Goal: Communication & Community: Answer question/provide support

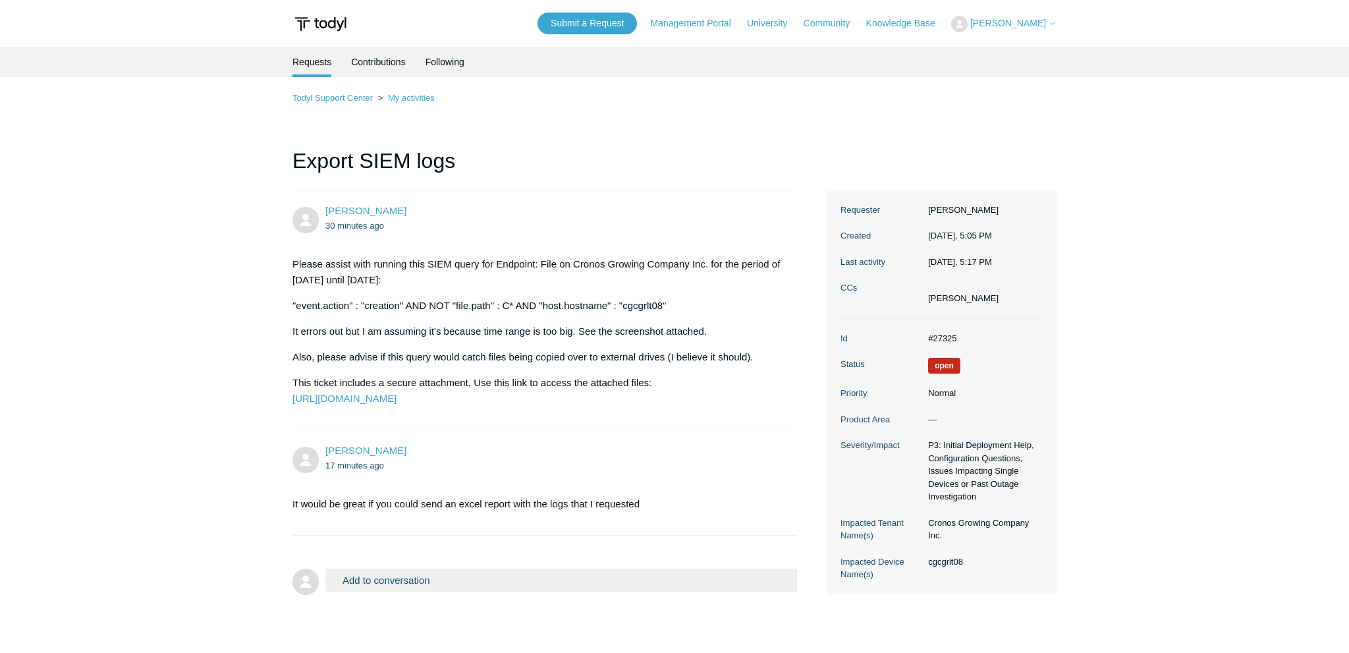
scroll to position [69, 0]
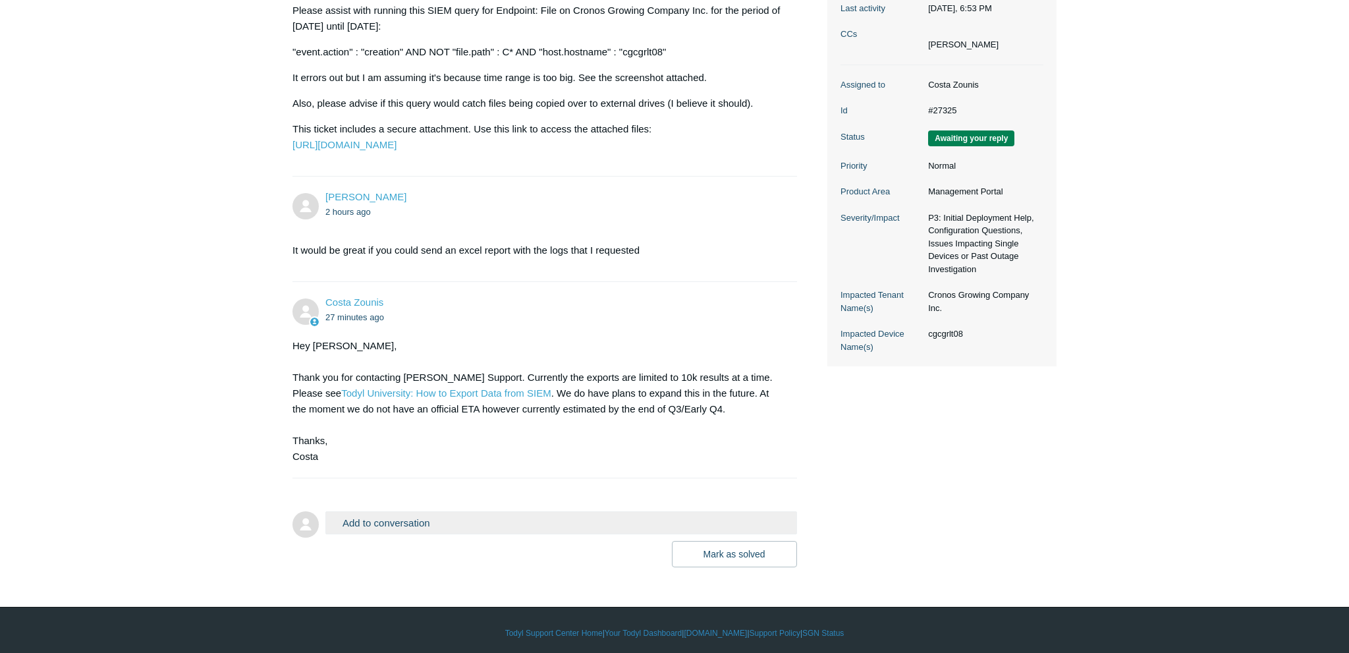
scroll to position [290, 0]
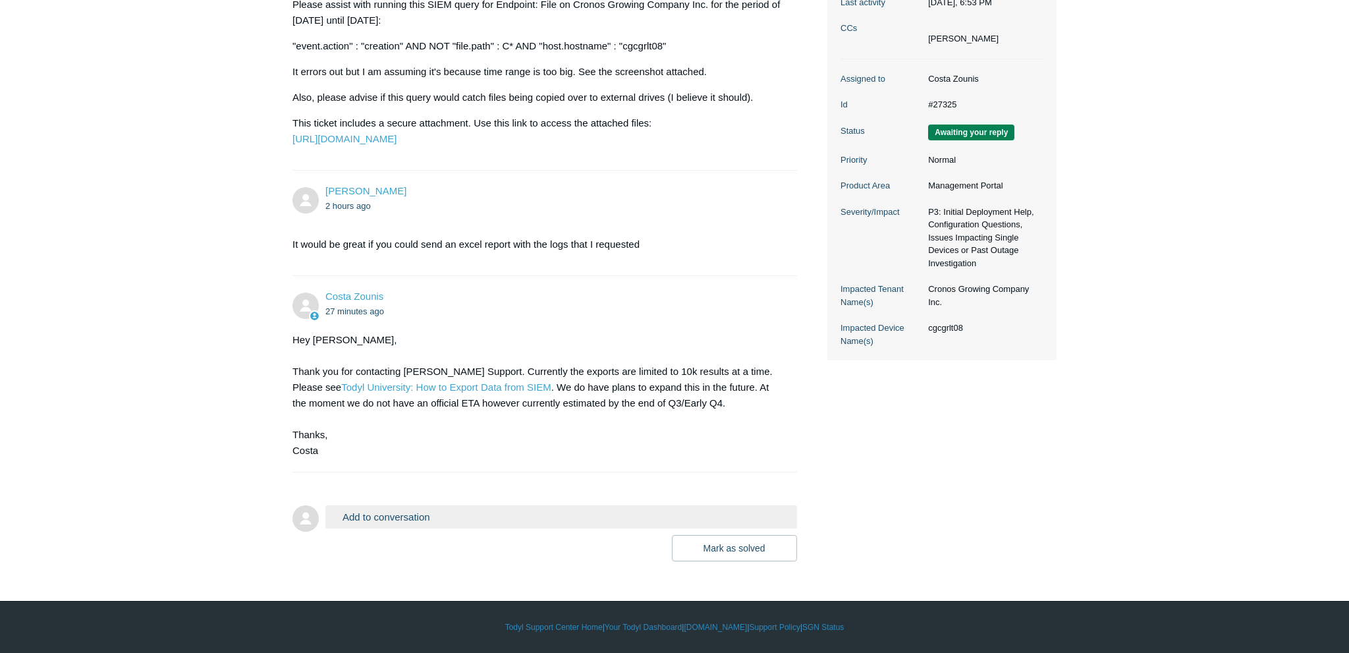
click at [445, 520] on button "Add to conversation" at bounding box center [561, 516] width 472 height 23
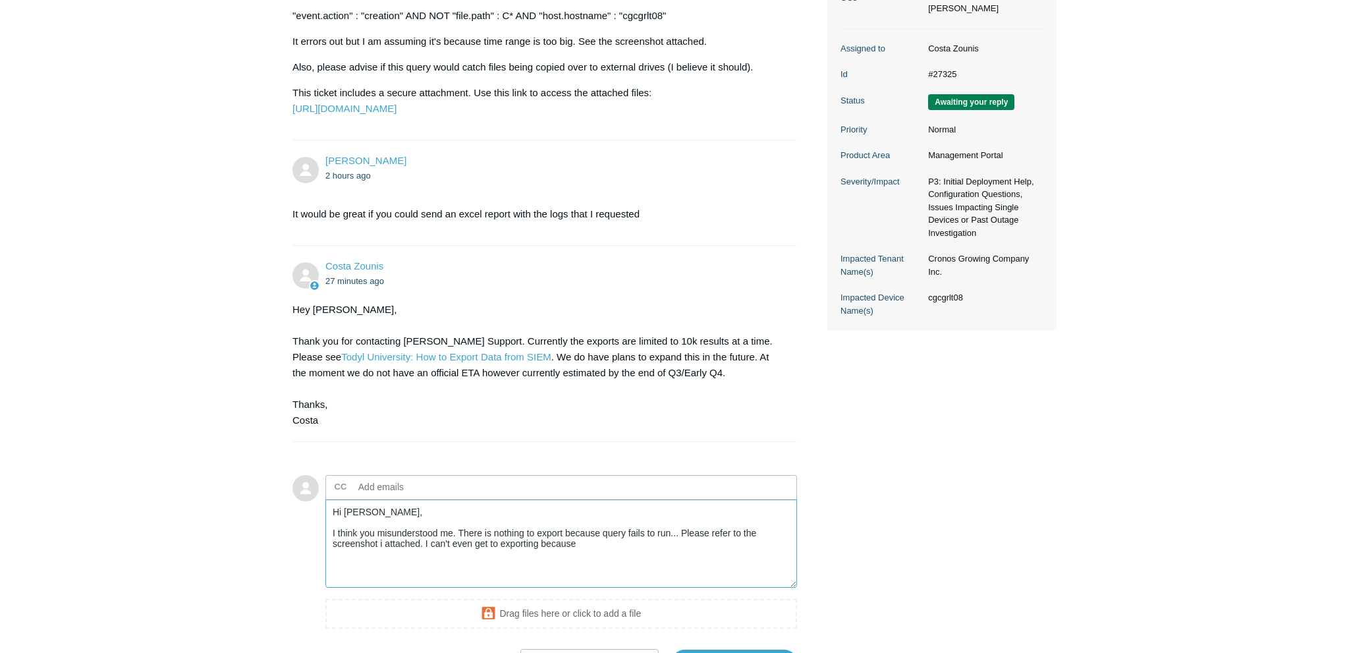
drag, startPoint x: 581, startPoint y: 584, endPoint x: 426, endPoint y: 586, distance: 155.5
click at [426, 586] on textarea "Hi Costa, I think you misunderstood me. There is nothing to export because quer…" at bounding box center [561, 543] width 472 height 89
drag, startPoint x: 452, startPoint y: 563, endPoint x: 336, endPoint y: 561, distance: 116.0
click at [336, 561] on textarea "Hi Costa, I think you misunderstood me. There is nothing to export because quer…" at bounding box center [561, 543] width 472 height 89
click at [339, 563] on textarea "Hi Costa, . There is nothing to export because query fails to run... Please ref…" at bounding box center [561, 543] width 472 height 89
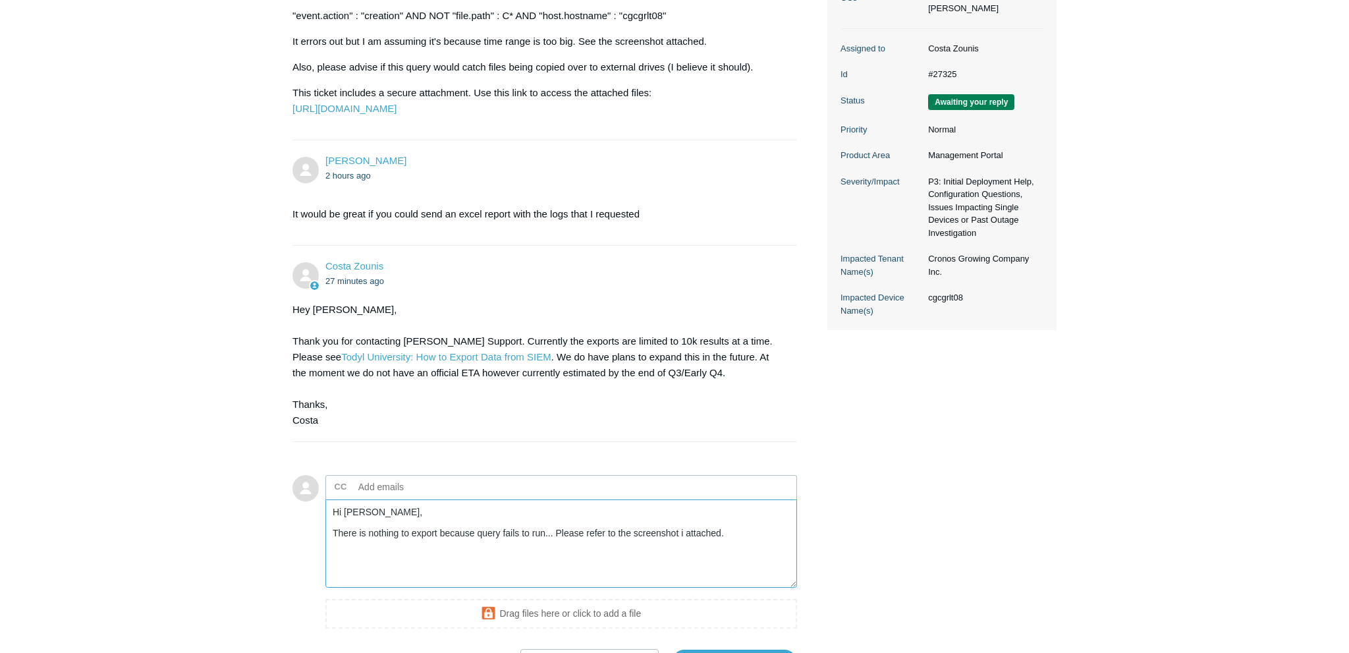
click at [555, 561] on textarea "Hi Costa, There is nothing to export because query fails to run... Please refer…" at bounding box center [561, 543] width 472 height 89
click at [718, 567] on textarea "Hi Costa, There is nothing to export because query fails to run... Please refer…" at bounding box center [561, 543] width 472 height 89
click at [754, 569] on textarea "Hi Costa, There is nothing to export because query fails to run... Please refer…" at bounding box center [561, 543] width 472 height 89
click at [560, 566] on textarea "Hi Costa, There is nothing to export because query fails to run... Please refer…" at bounding box center [561, 543] width 472 height 89
click at [555, 565] on textarea "Hi Costa, There is nothing to export because query fails to run... Please refer…" at bounding box center [561, 543] width 472 height 89
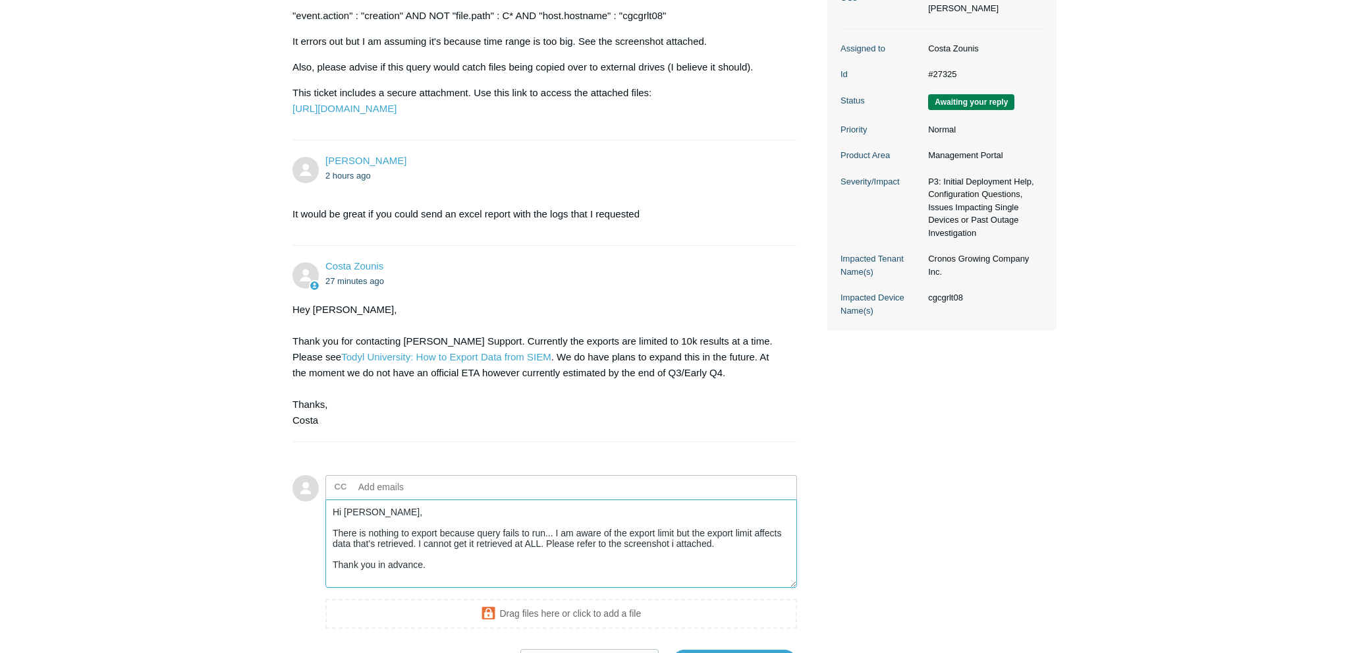
click at [702, 564] on textarea "Hi Costa, There is nothing to export because query fails to run... I am aware o…" at bounding box center [561, 543] width 472 height 89
click at [496, 578] on textarea "Hi Costa, There is nothing to export because query fails to run... I am aware o…" at bounding box center [561, 543] width 472 height 89
click at [512, 575] on textarea "Hi Costa, There is nothing to export because query fails to run... I am aware o…" at bounding box center [561, 543] width 472 height 89
drag, startPoint x: 541, startPoint y: 576, endPoint x: 418, endPoint y: 576, distance: 123.2
click at [418, 576] on textarea "Hi Costa, There is nothing to export because query fails to run... I am aware o…" at bounding box center [561, 543] width 472 height 89
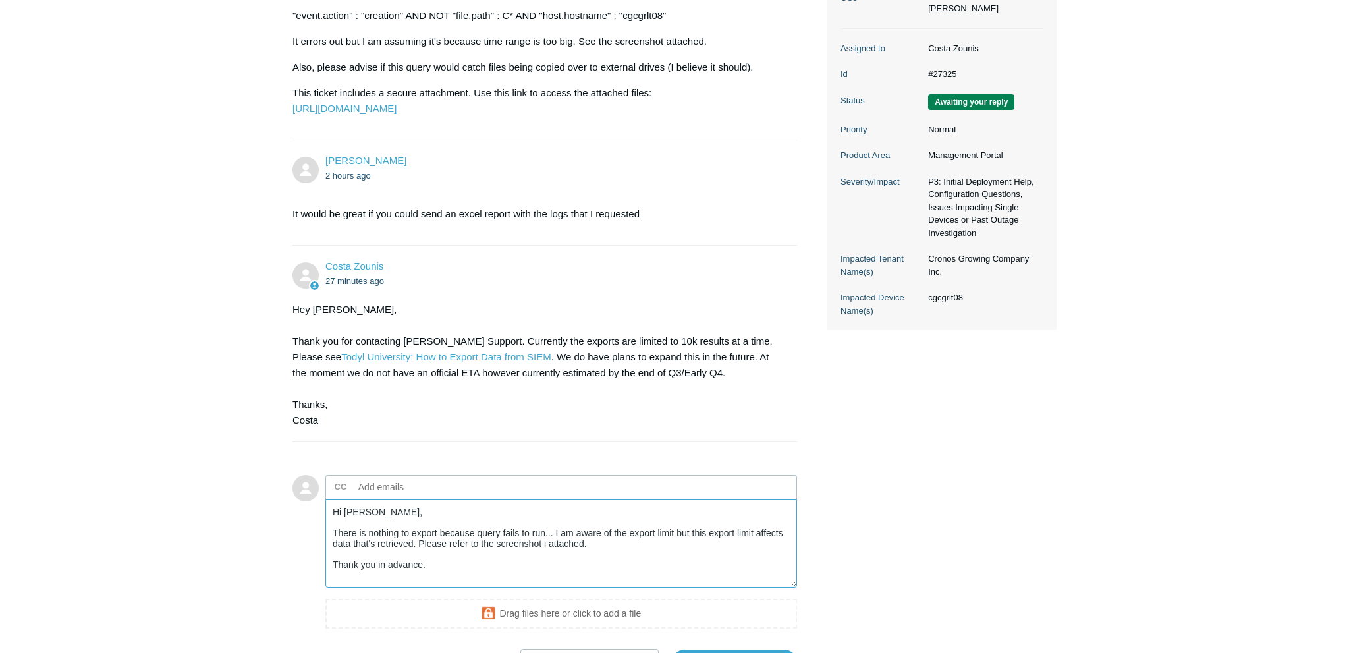
drag, startPoint x: 414, startPoint y: 577, endPoint x: 333, endPoint y: 576, distance: 81.0
click at [333, 576] on textarea "Hi Costa, There is nothing to export because query fails to run... I am aware o…" at bounding box center [561, 543] width 472 height 89
click at [544, 563] on textarea "Hi Costa, There is nothing to export because query fails to run... I am aware o…" at bounding box center [561, 543] width 472 height 89
click at [541, 564] on textarea "Hi Costa, There is nothing to export because query fails to run... I am aware o…" at bounding box center [561, 543] width 472 height 89
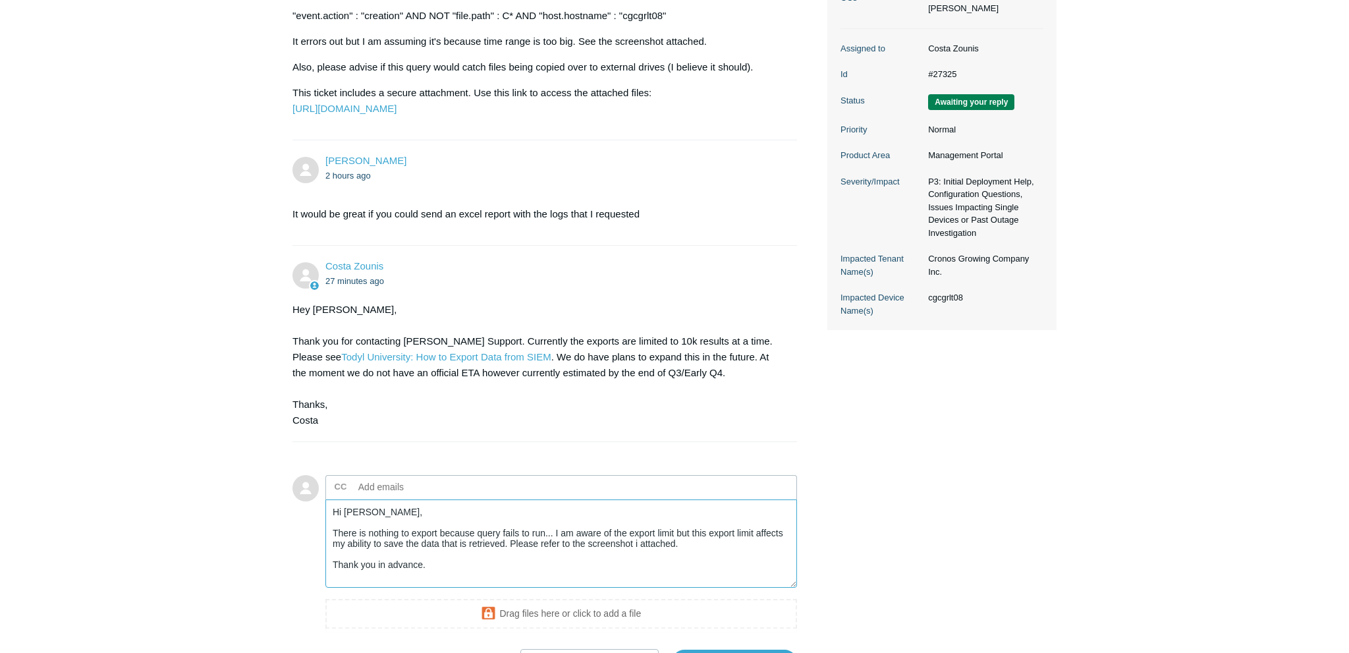
click at [541, 564] on textarea "Hi Costa, There is nothing to export because query fails to run... I am aware o…" at bounding box center [561, 543] width 472 height 89
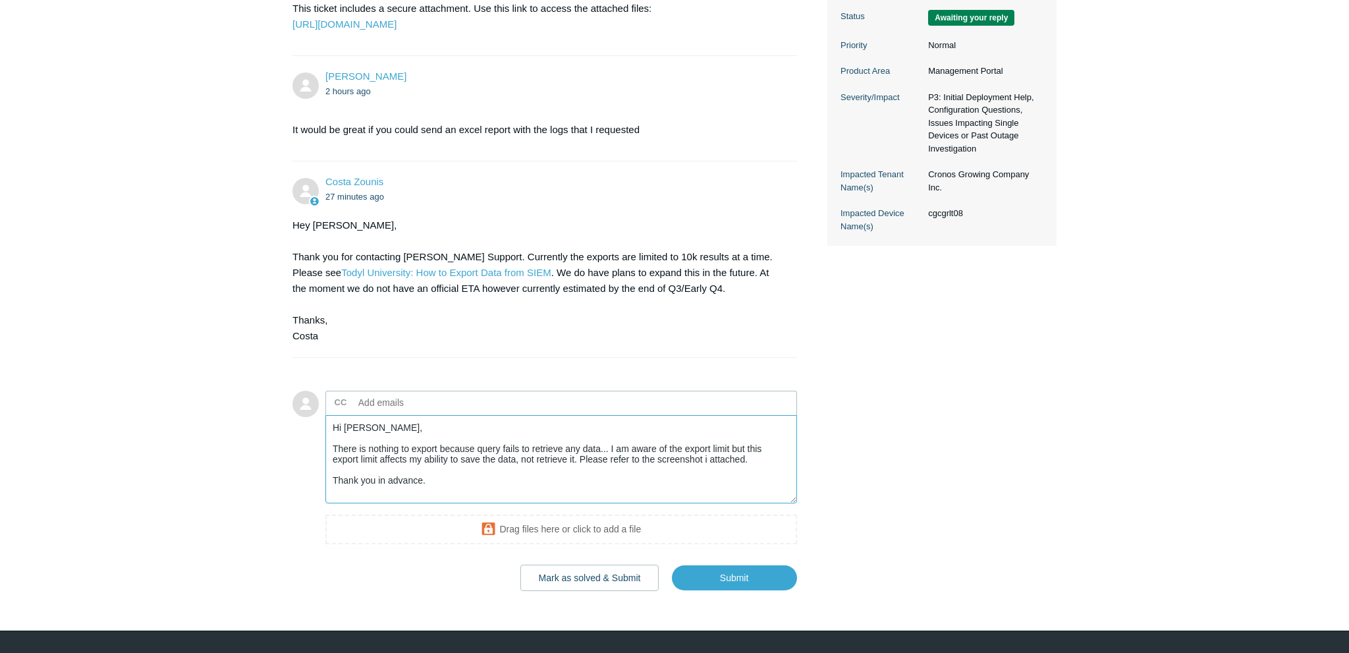
scroll to position [432, 0]
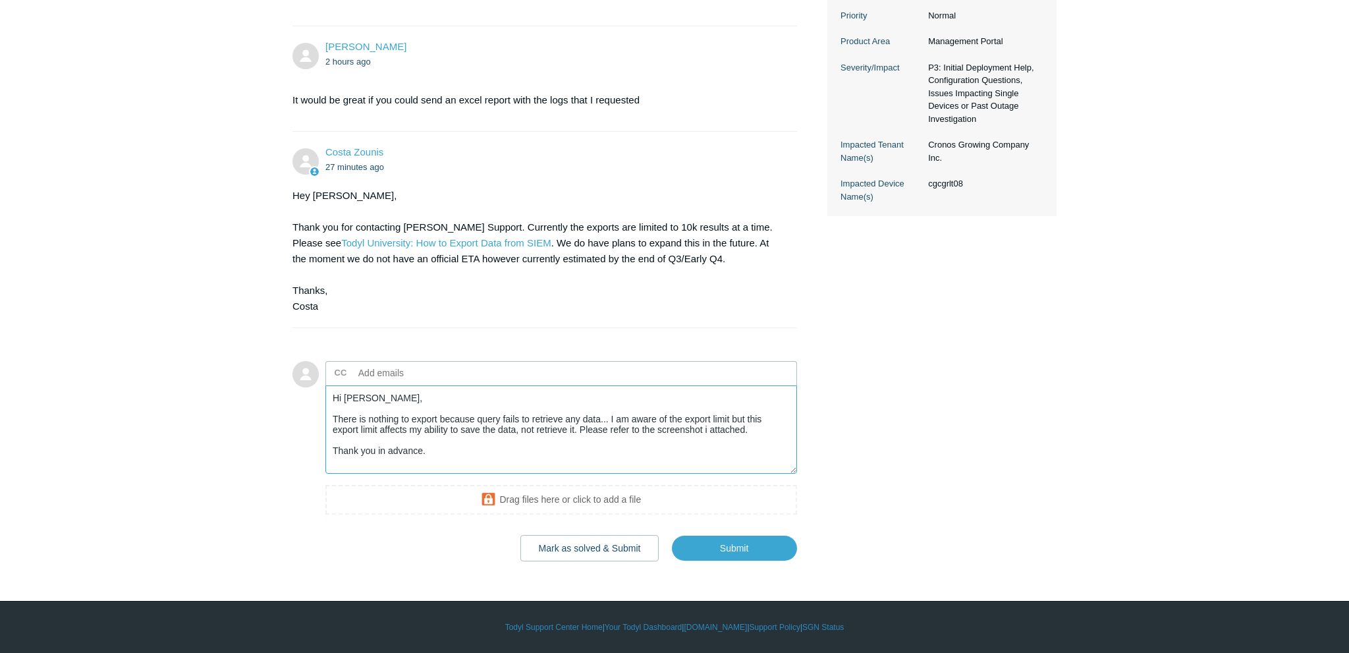
click at [478, 425] on textarea "Hi Costa, There is nothing to export because query fails to retrieve any data..…" at bounding box center [561, 429] width 472 height 89
click at [574, 431] on textarea "Hi Costa, There is nothing to export because the query fails to retrieve any da…" at bounding box center [561, 429] width 472 height 89
type textarea "Hi Costa, There is nothing to export because the query fails to retrieve any da…"
click at [718, 547] on input "Submit" at bounding box center [734, 548] width 125 height 26
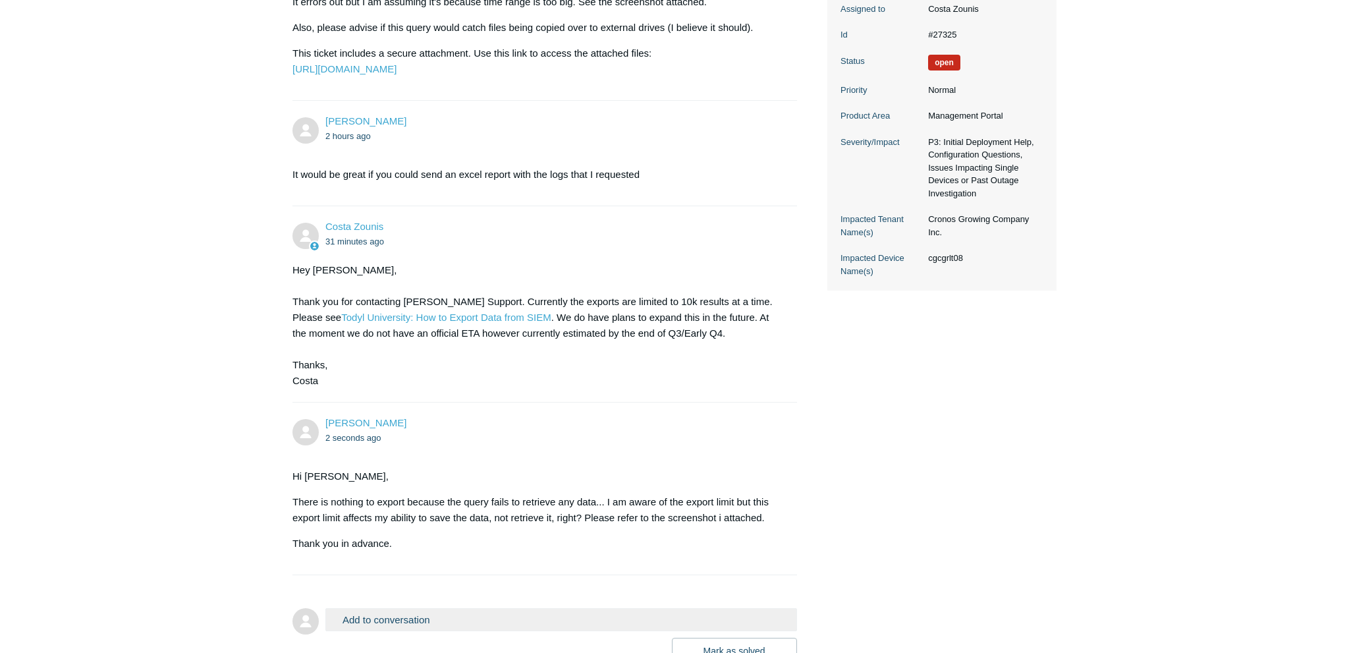
scroll to position [462, 0]
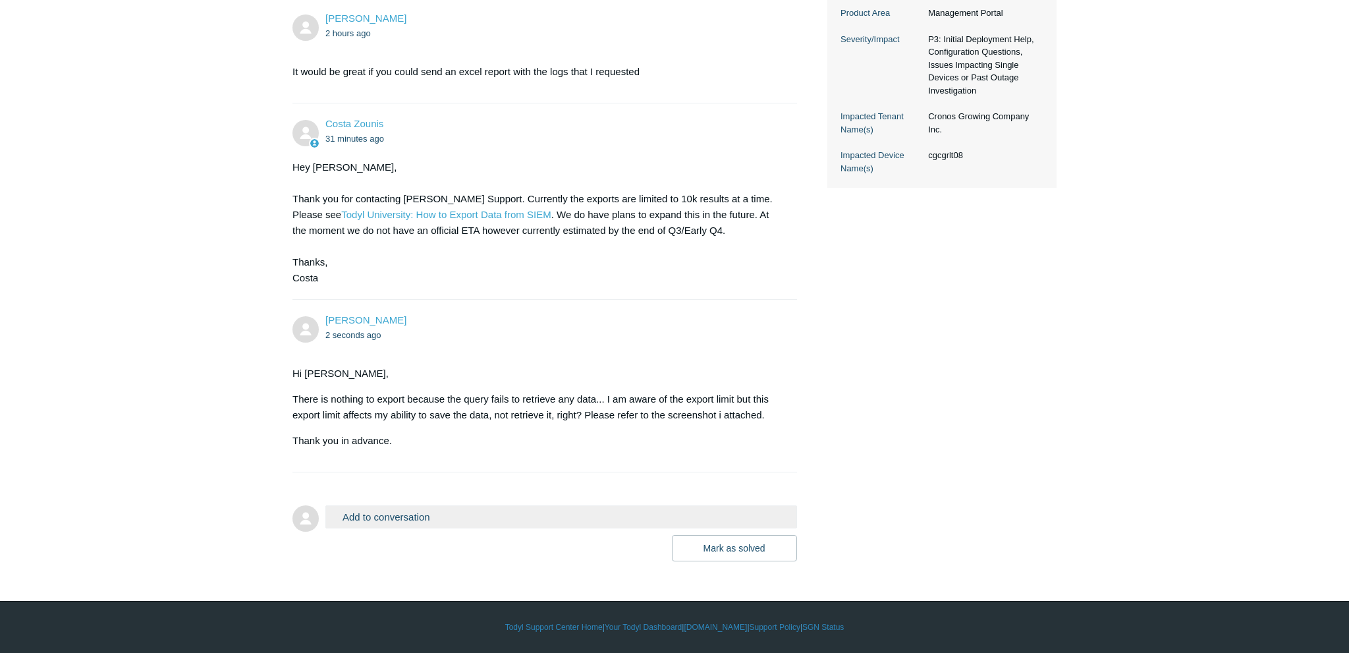
click at [444, 518] on button "Add to conversation" at bounding box center [561, 516] width 472 height 23
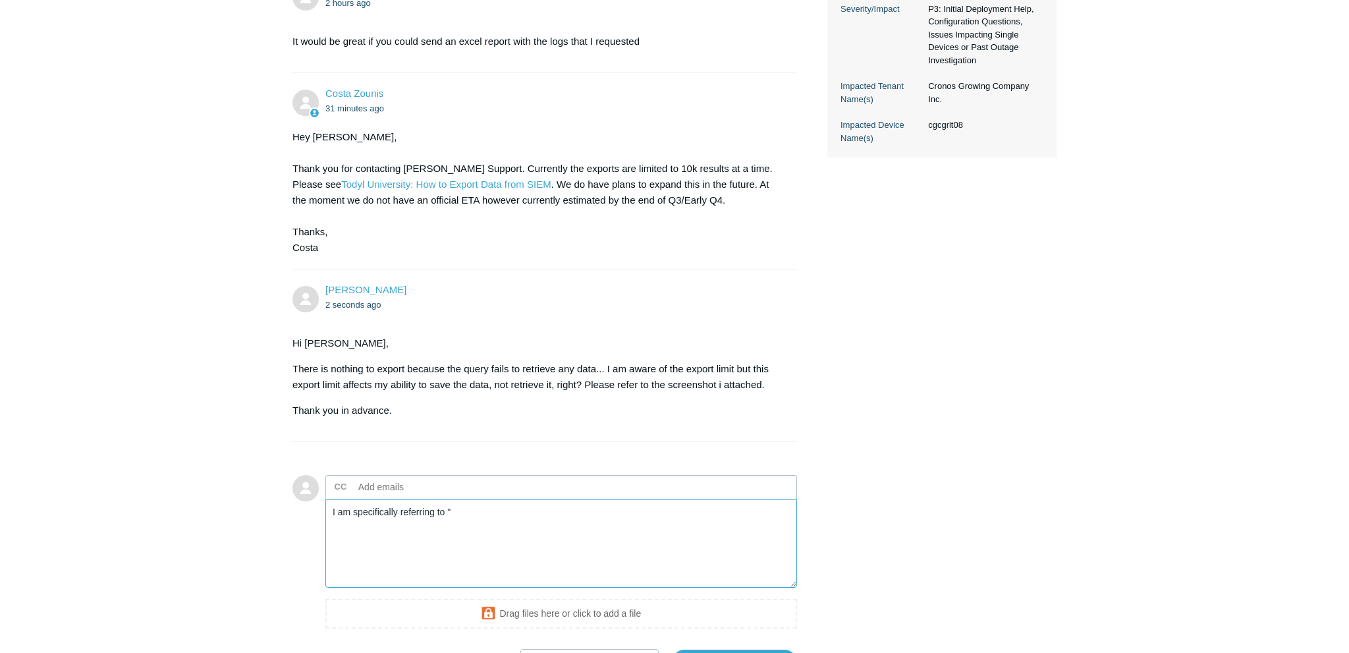
click at [459, 551] on textarea "I am specifically referring to "" at bounding box center [561, 543] width 472 height 89
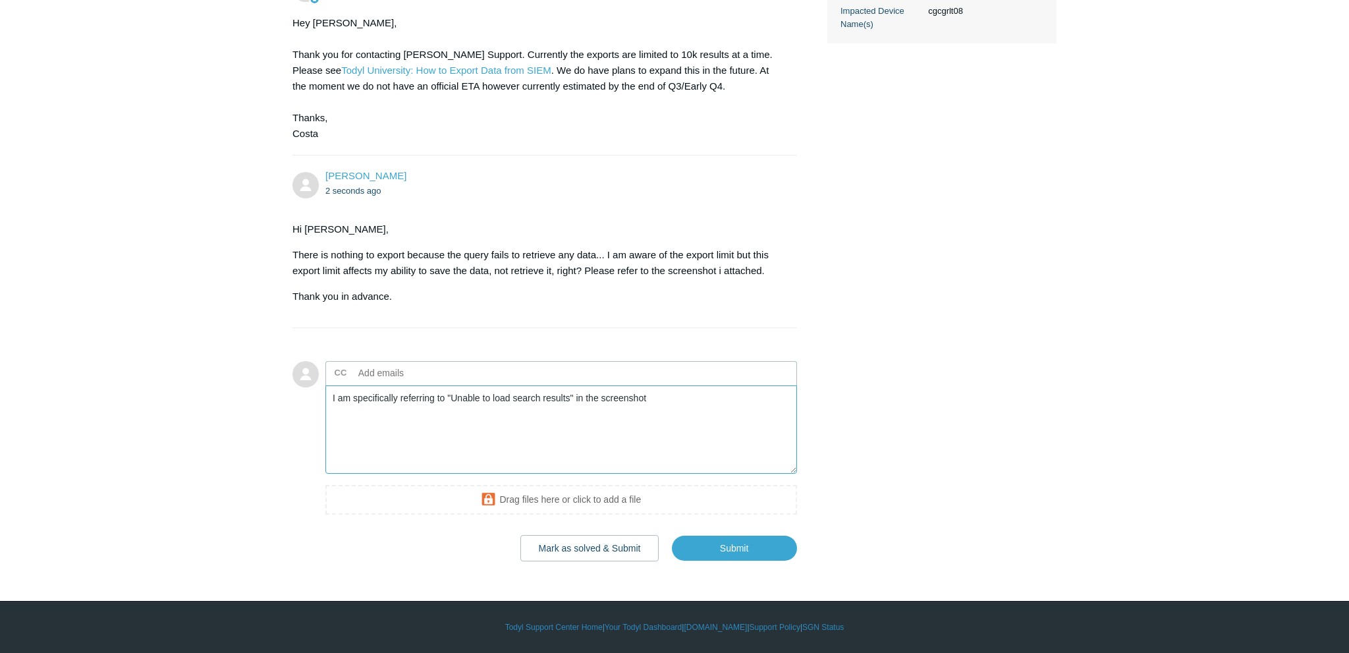
scroll to position [601, 0]
type textarea "I am specifically referring to "Unable to load search results" in the screenshot"
click at [729, 553] on input "Submit" at bounding box center [734, 548] width 125 height 26
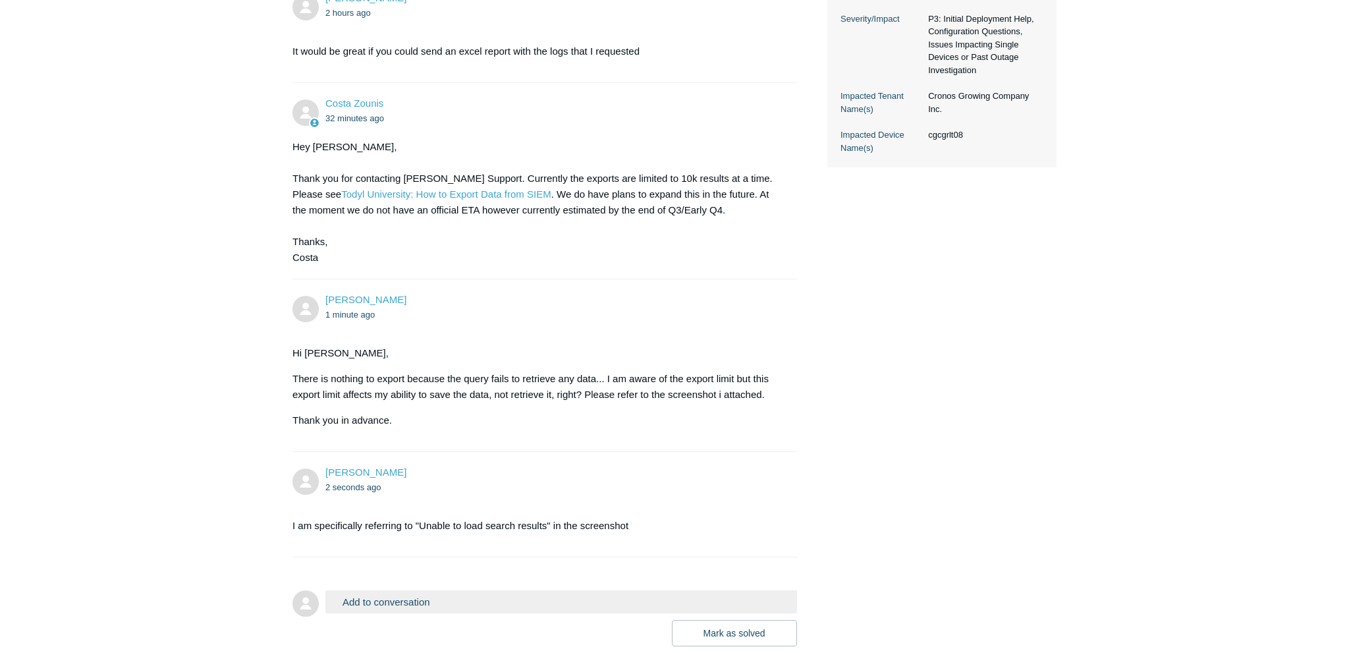
scroll to position [487, 0]
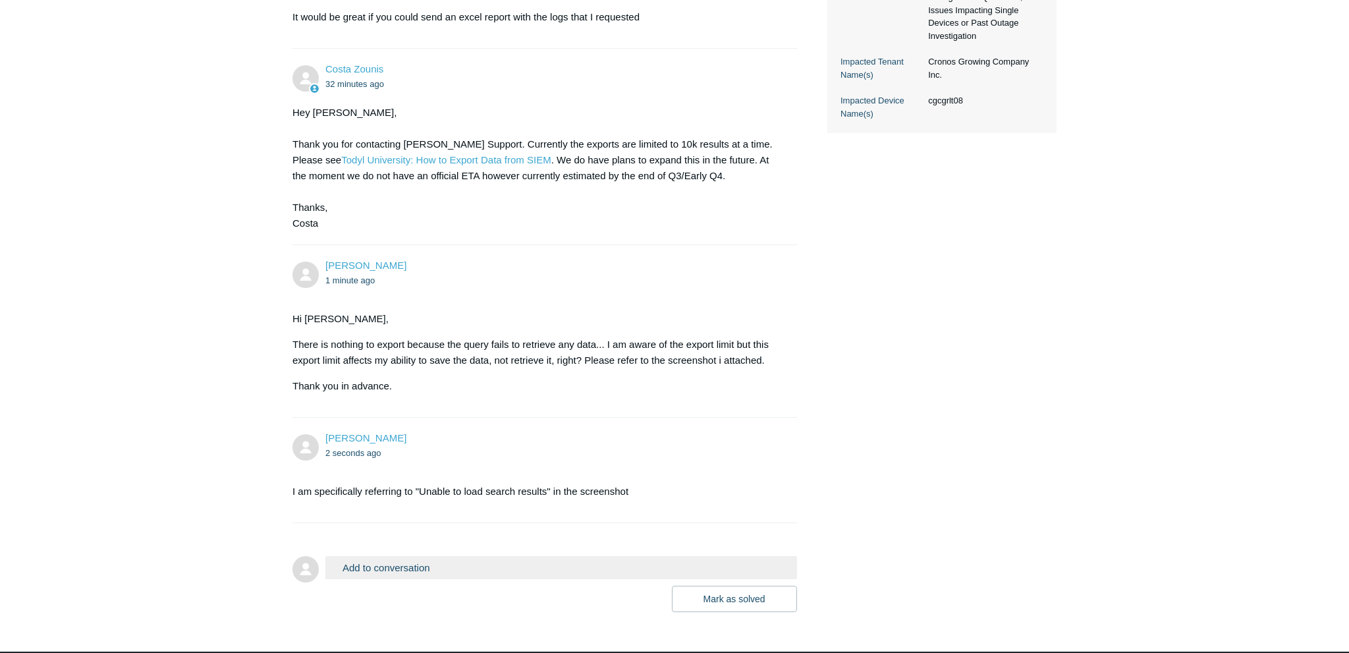
click at [851, 410] on div "Nikolai Zriachev 2 hours ago Please assist with running this SIEM query for End…" at bounding box center [674, 158] width 764 height 908
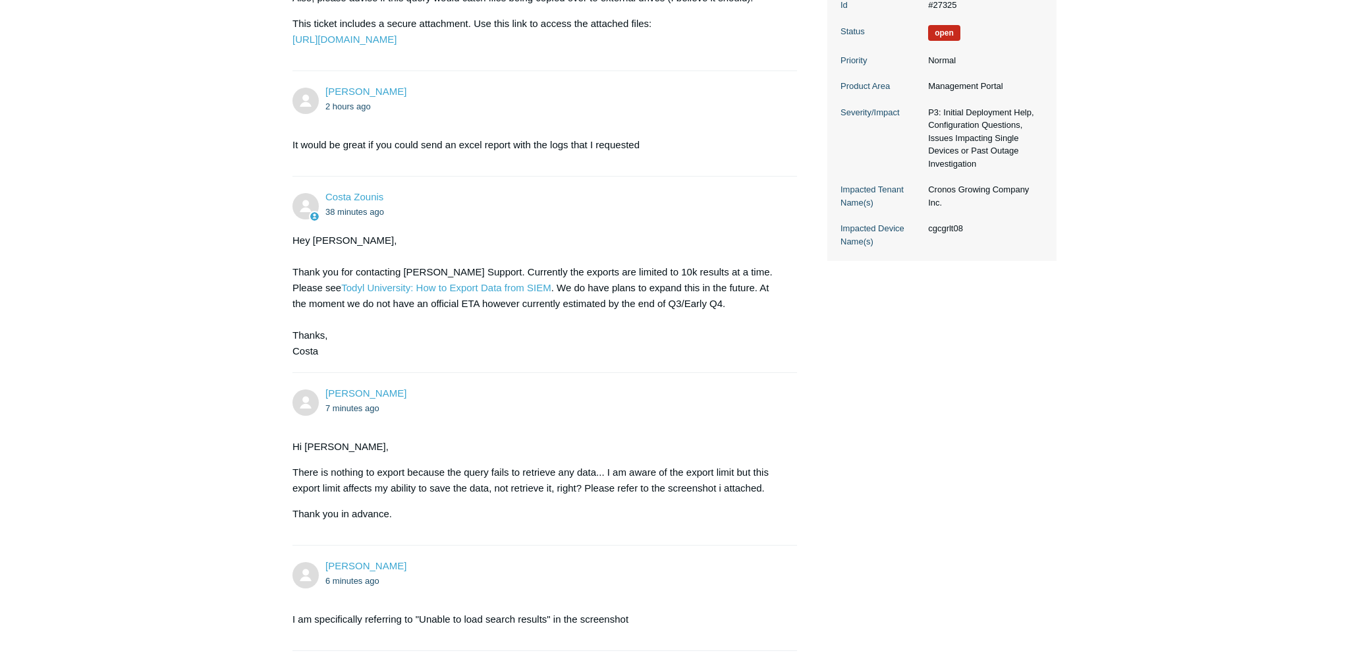
scroll to position [568, 0]
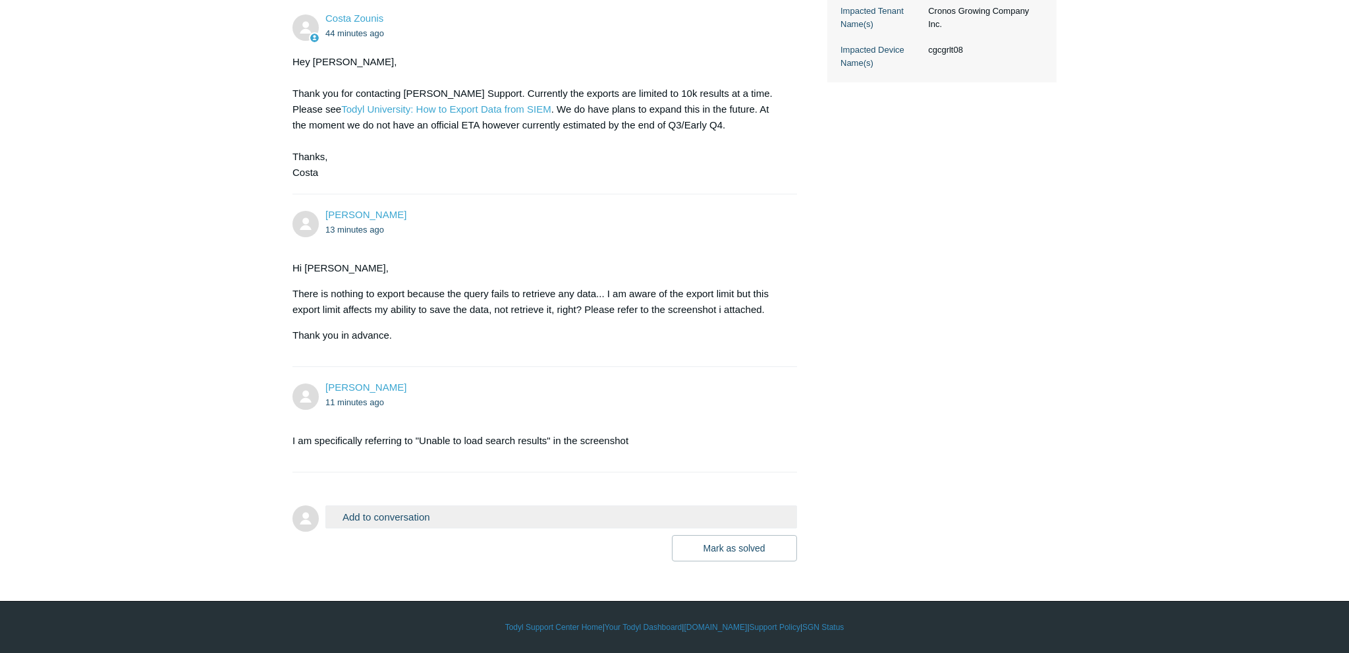
scroll to position [568, 0]
